Goal: Book appointment/travel/reservation

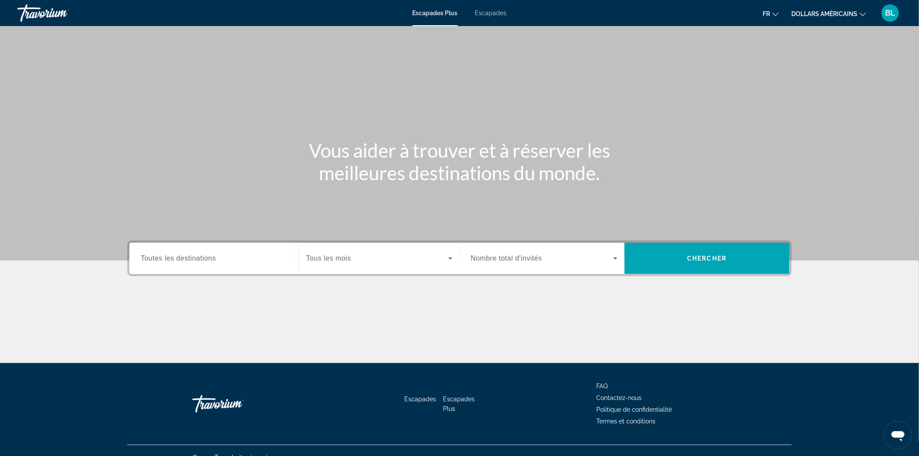
click at [496, 12] on font "Escapades" at bounding box center [491, 13] width 32 height 7
click at [201, 256] on span "Toutes les destinations" at bounding box center [178, 258] width 75 height 7
click at [201, 256] on input "Destination Toutes les destinations" at bounding box center [214, 259] width 147 height 10
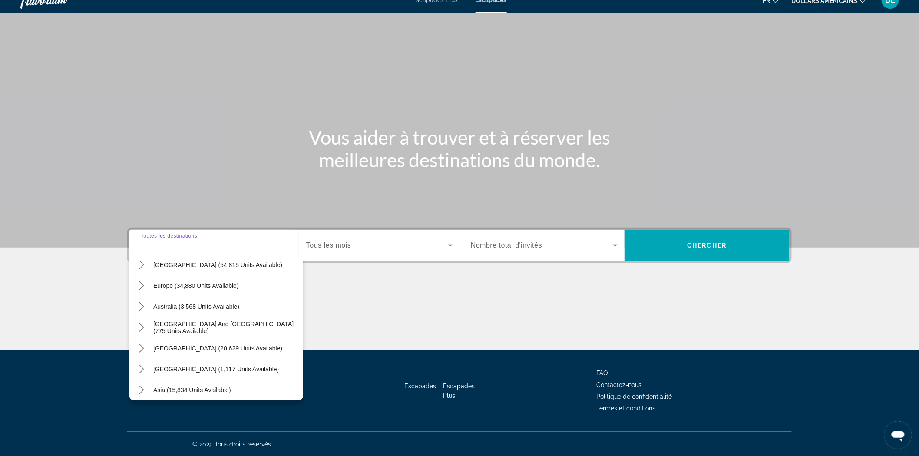
scroll to position [96, 0]
click at [151, 282] on span "Select destination: Europe (34,880 units available)" at bounding box center [226, 284] width 154 height 21
type input "**********"
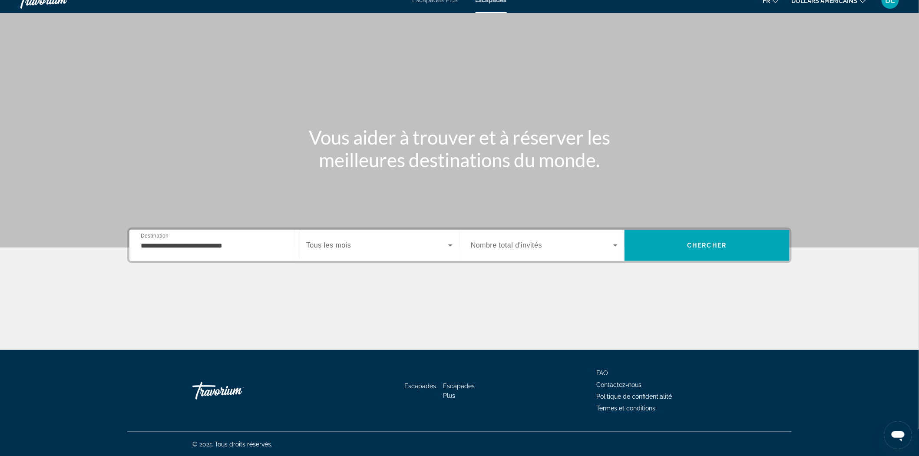
click at [394, 237] on div "Search widget" at bounding box center [379, 245] width 146 height 24
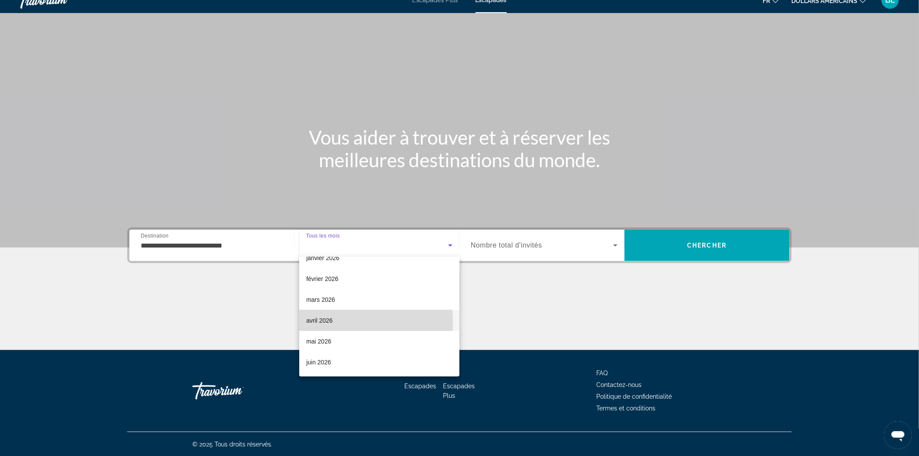
click at [332, 322] on font "avril 2026" at bounding box center [319, 320] width 26 height 7
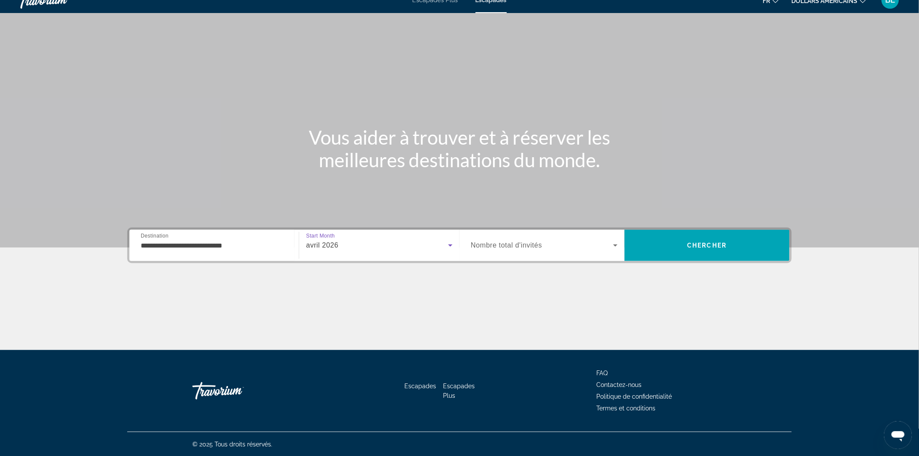
click at [598, 249] on span "Search widget" at bounding box center [542, 245] width 142 height 10
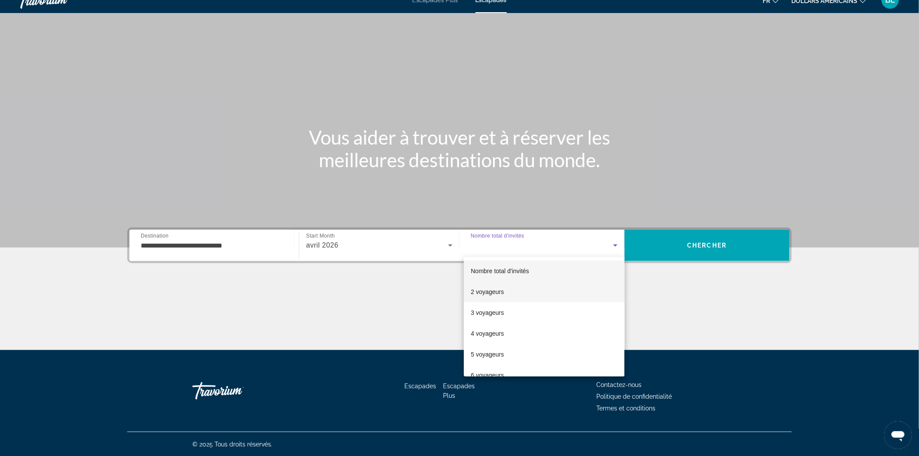
click at [510, 290] on mat-option "2 voyageurs" at bounding box center [544, 291] width 161 height 21
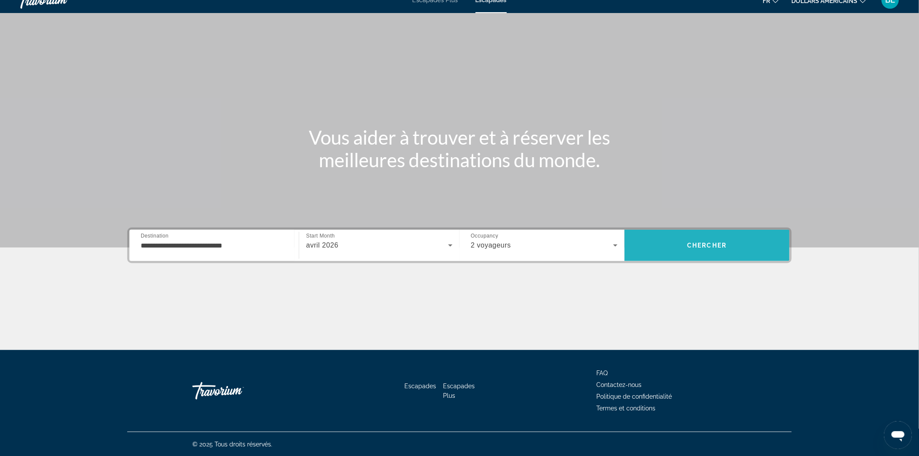
click at [733, 242] on span "Search" at bounding box center [707, 245] width 165 height 21
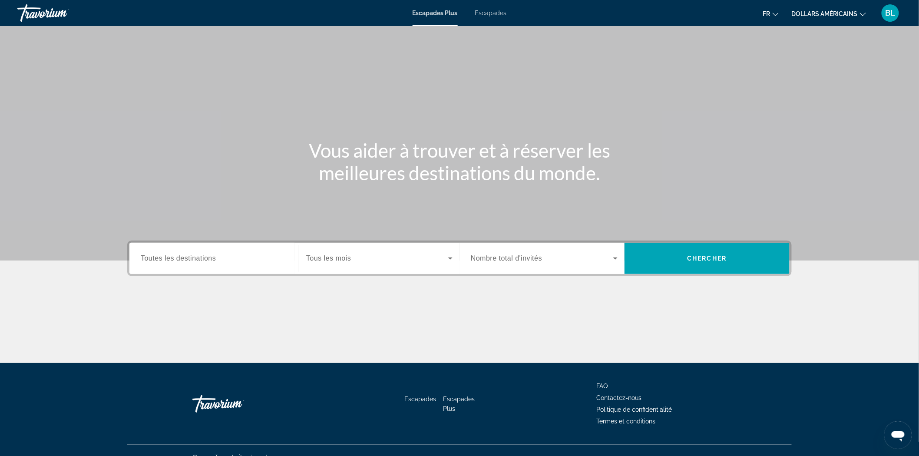
click at [492, 14] on font "Escapades" at bounding box center [491, 13] width 32 height 7
click at [190, 264] on div "Search widget" at bounding box center [214, 258] width 147 height 25
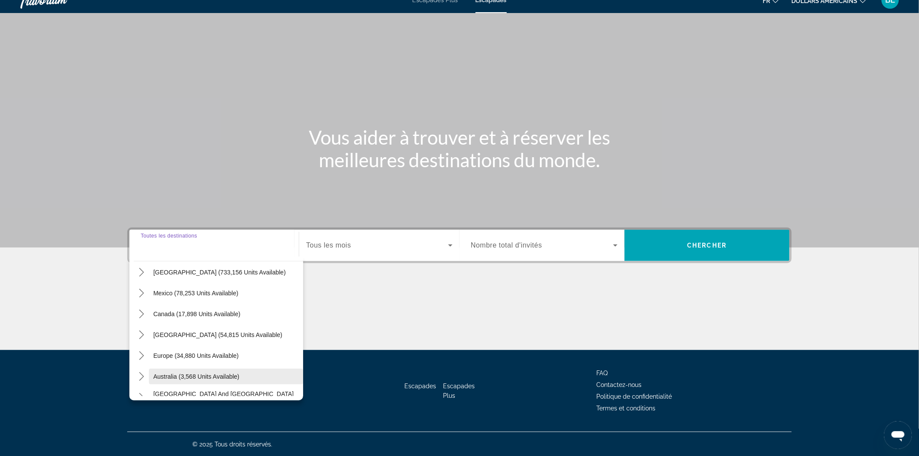
scroll to position [48, 0]
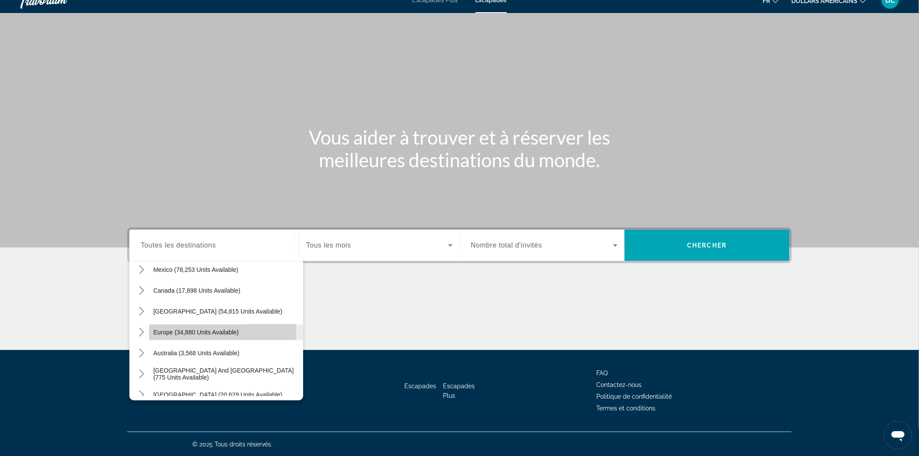
click at [161, 332] on span "Europe (34,880 units available)" at bounding box center [196, 332] width 86 height 7
type input "**********"
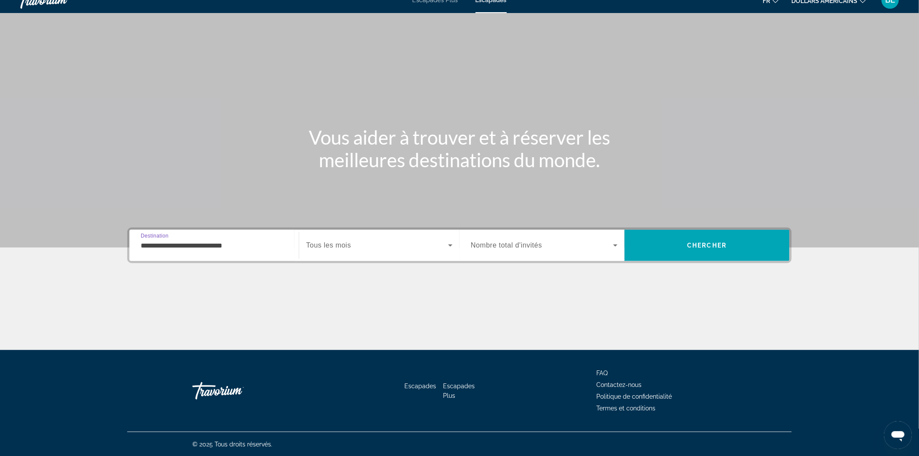
click at [374, 244] on span "Search widget" at bounding box center [377, 245] width 142 height 10
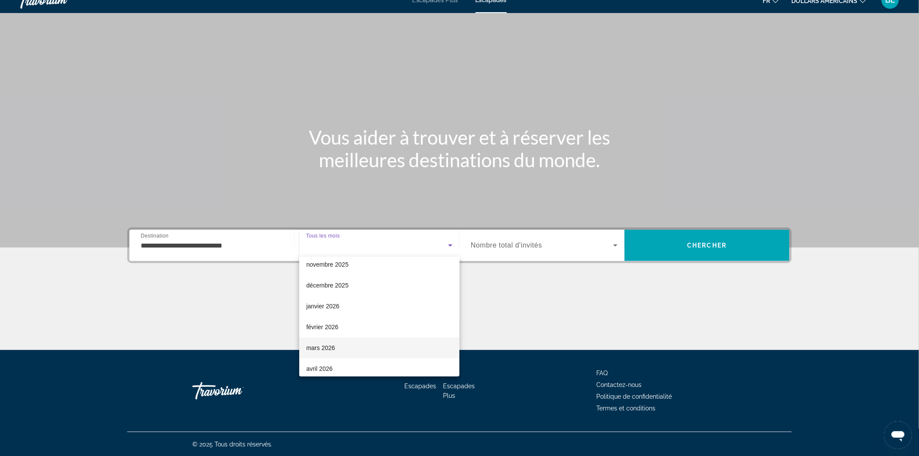
click at [338, 346] on mat-option "mars 2026" at bounding box center [379, 347] width 160 height 21
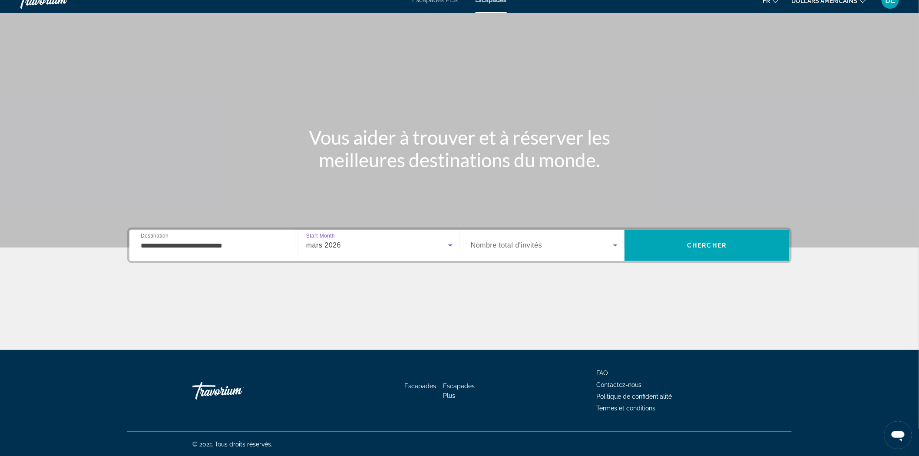
click at [351, 249] on div "mars 2026" at bounding box center [377, 245] width 142 height 10
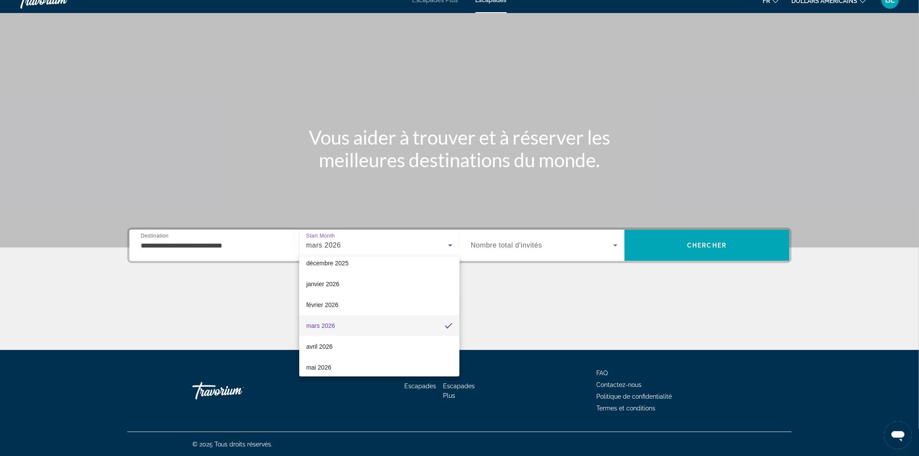
scroll to position [126, 0]
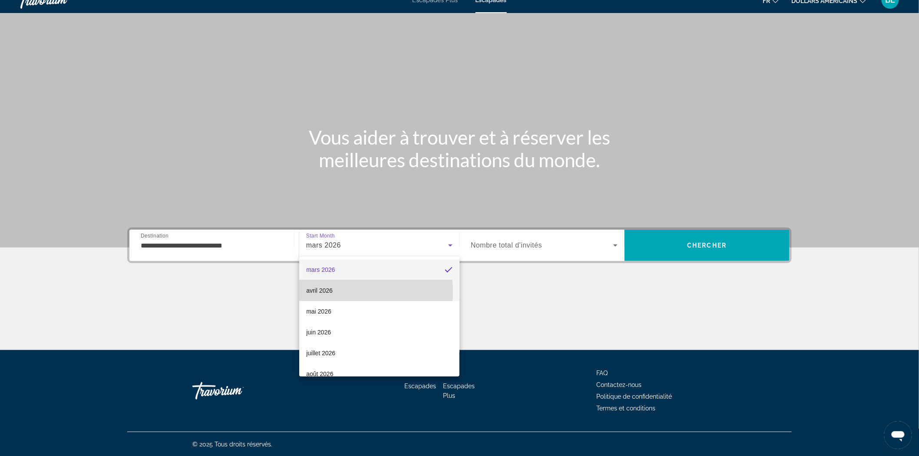
click at [331, 292] on font "avril 2026" at bounding box center [319, 290] width 26 height 7
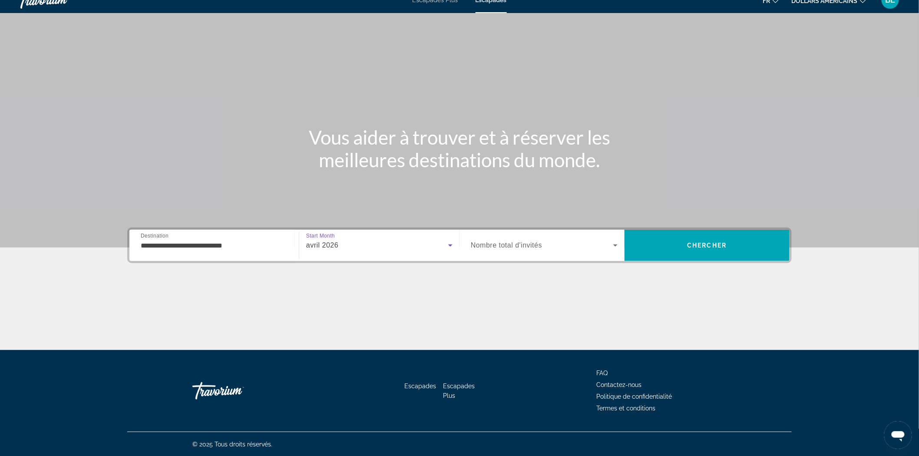
click at [517, 245] on span "Nombre total d'invités" at bounding box center [506, 244] width 71 height 7
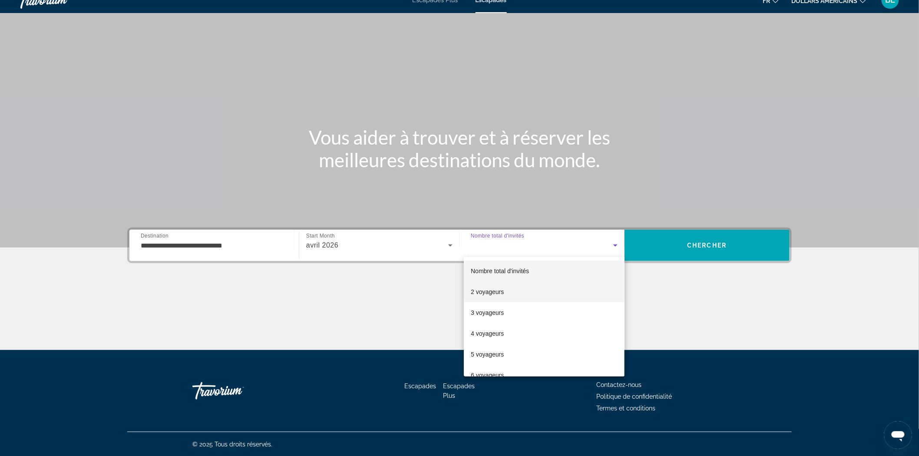
click at [506, 292] on mat-option "2 voyageurs" at bounding box center [544, 291] width 161 height 21
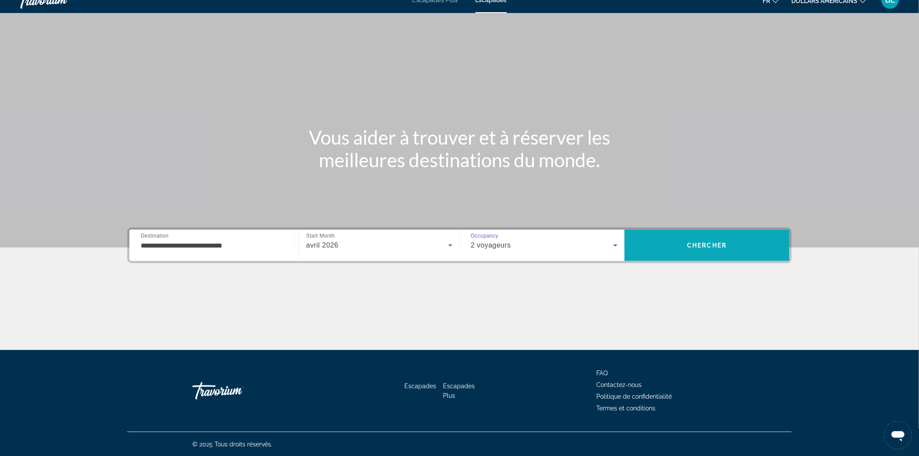
click at [678, 241] on span "Search" at bounding box center [707, 245] width 165 height 21
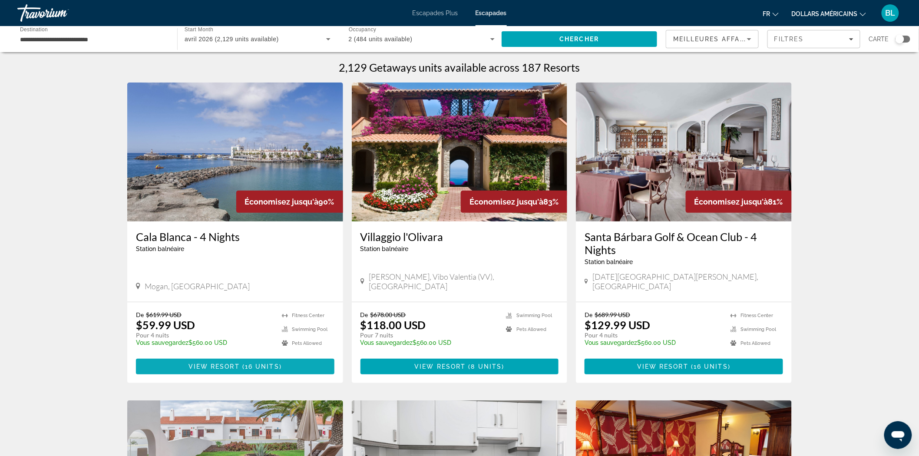
click at [224, 363] on span "View Resort" at bounding box center [214, 366] width 51 height 7
